Goal: Check status: Verify the current state of an ongoing process or item

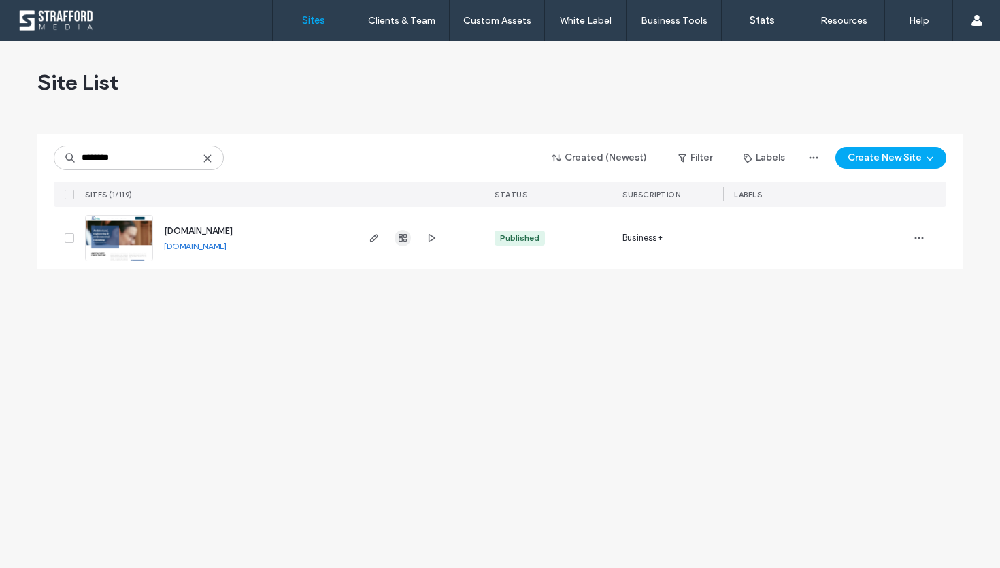
type input "********"
click at [405, 242] on icon "button" at bounding box center [402, 238] width 11 height 11
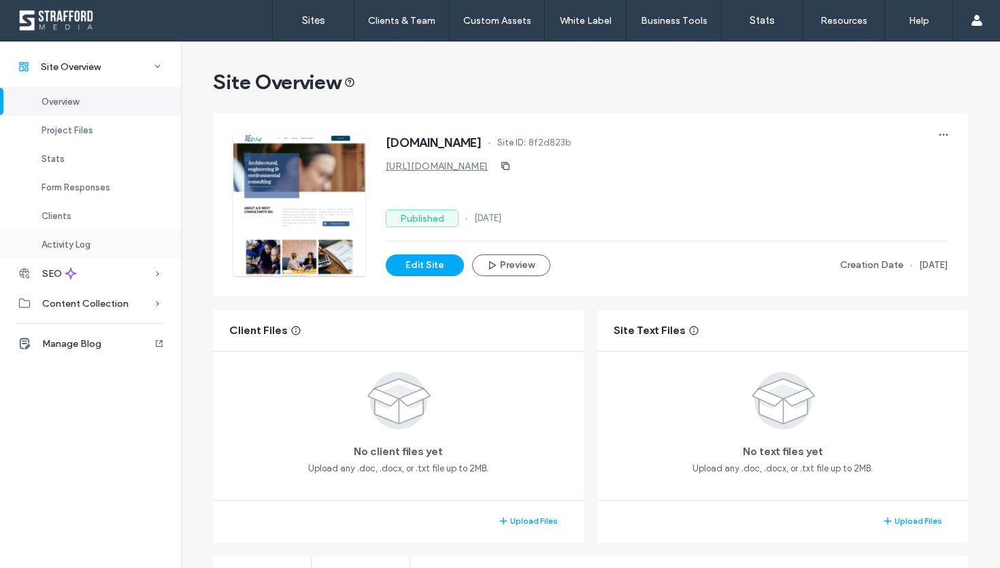
click at [82, 243] on span "Activity Log" at bounding box center [66, 245] width 49 height 10
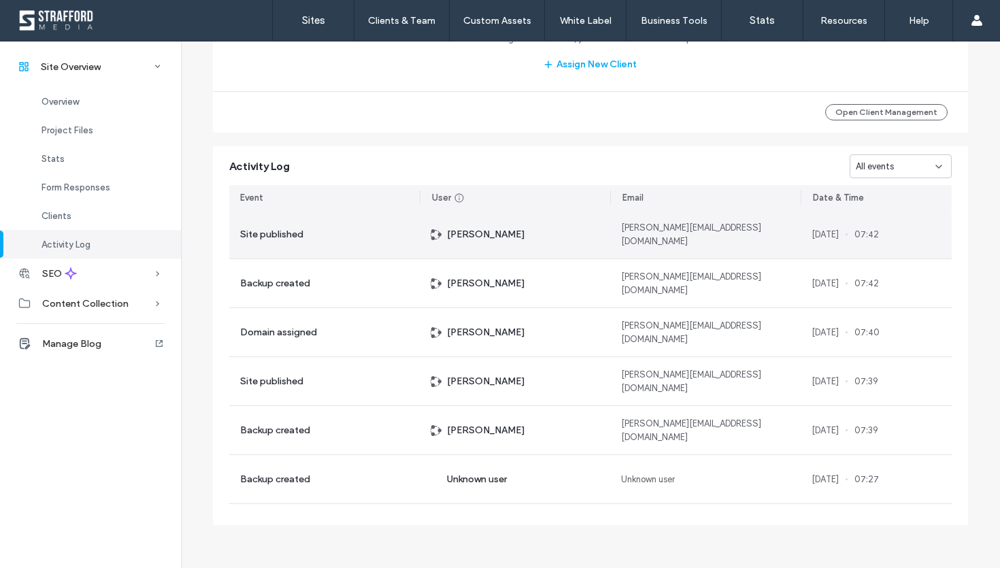
scroll to position [1443, 0]
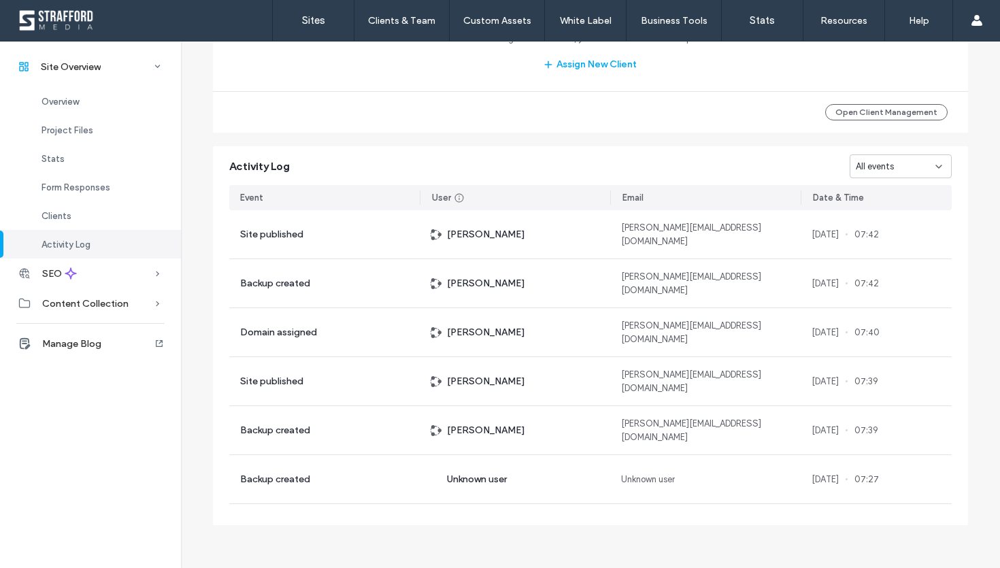
click at [876, 167] on span "All events" at bounding box center [875, 167] width 38 height 14
click at [880, 213] on span "Site published" at bounding box center [880, 215] width 59 height 14
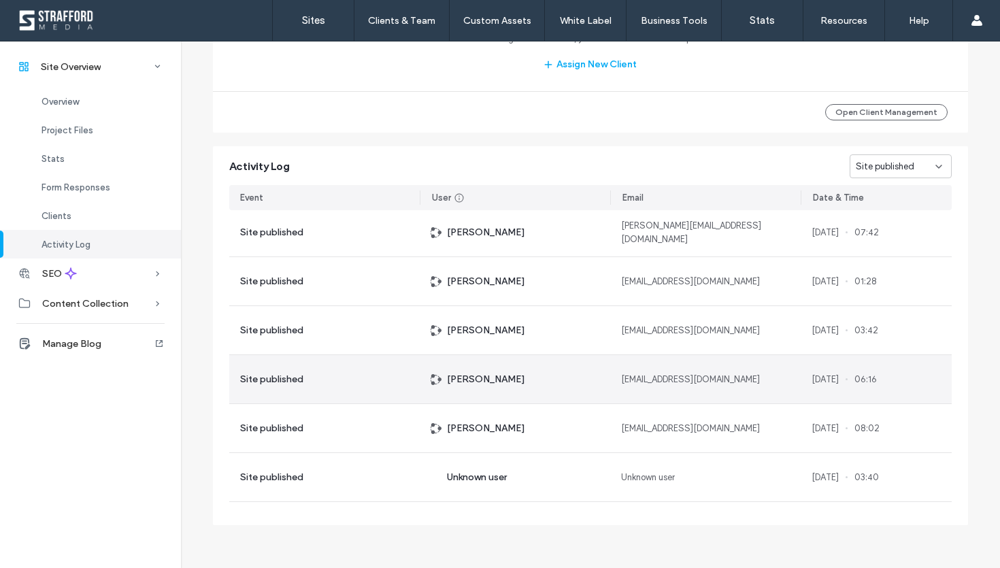
scroll to position [0, 0]
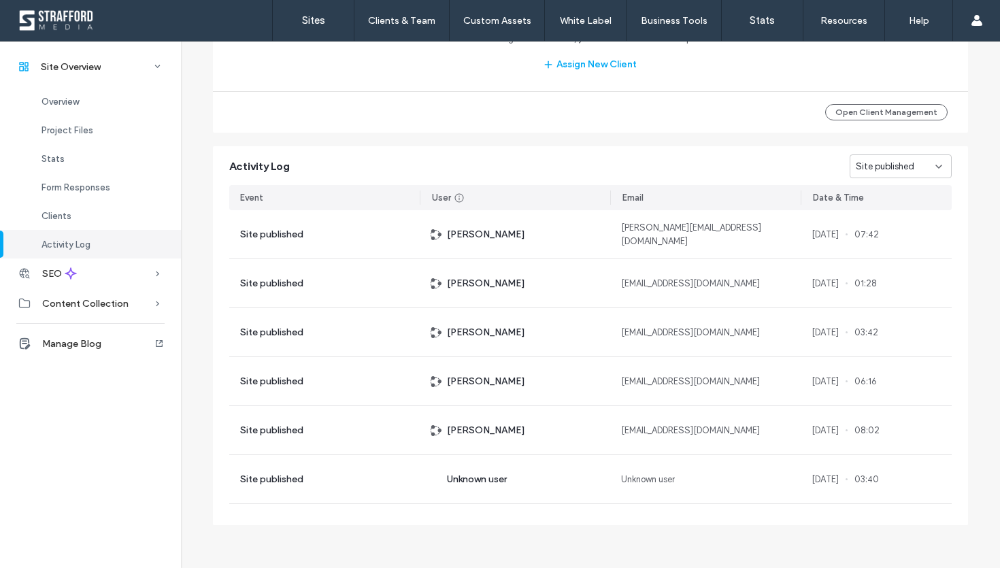
click at [900, 161] on span "Site published" at bounding box center [885, 167] width 59 height 14
click at [631, 185] on div "Email" at bounding box center [707, 197] width 188 height 25
click at [893, 170] on span "Site published" at bounding box center [885, 167] width 59 height 14
click at [872, 283] on span "Site unpublished" at bounding box center [885, 286] width 68 height 14
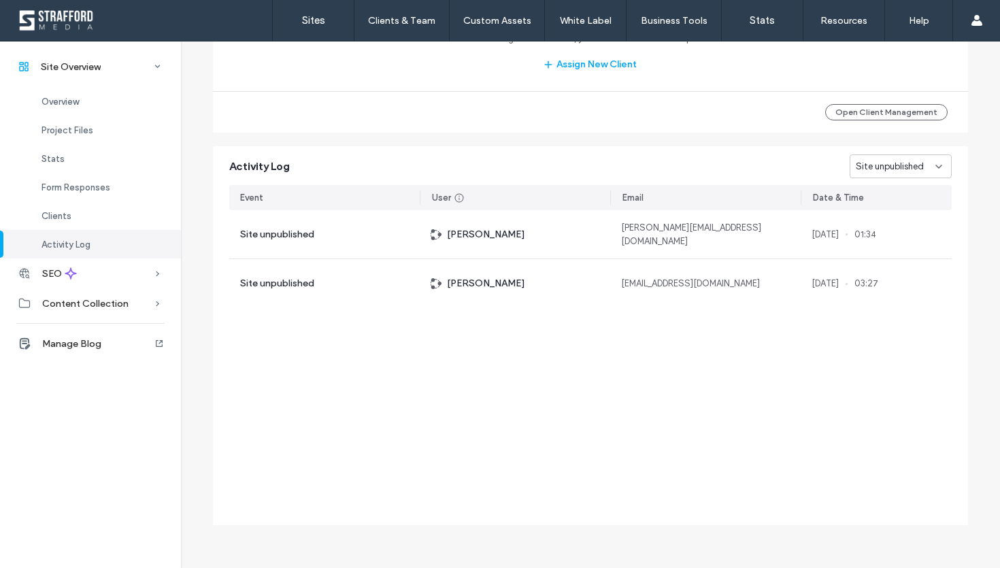
click at [895, 169] on span "Site unpublished" at bounding box center [890, 167] width 68 height 14
click at [872, 214] on span "Site published" at bounding box center [880, 215] width 59 height 14
